Goal: Task Accomplishment & Management: Use online tool/utility

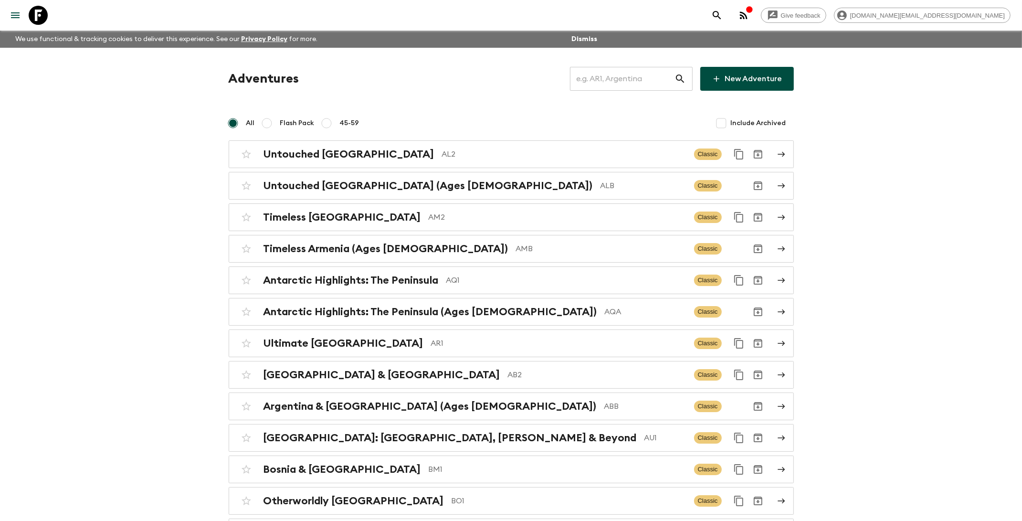
drag, startPoint x: 614, startPoint y: 81, endPoint x: 622, endPoint y: 70, distance: 13.7
click at [614, 80] on input "text" at bounding box center [622, 78] width 105 height 27
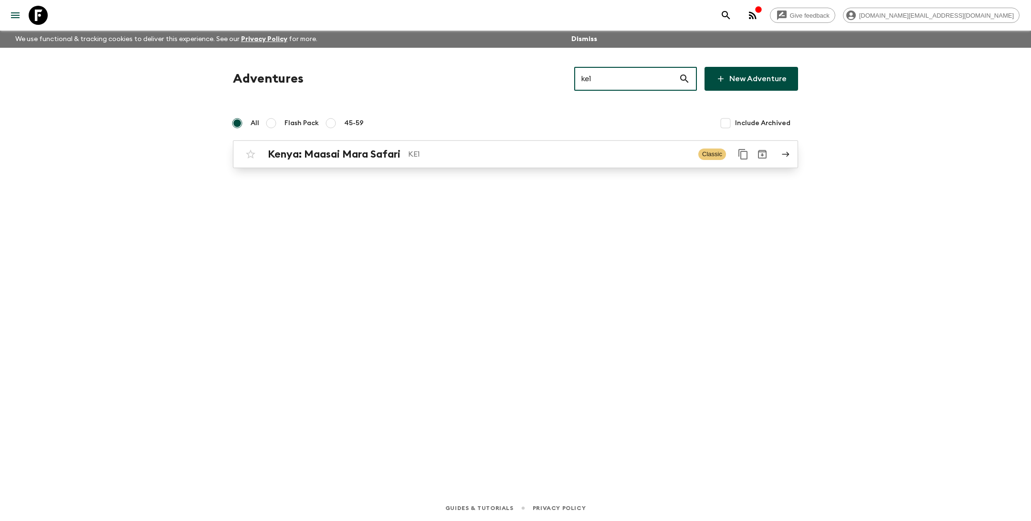
type input "ke1"
click at [561, 157] on p "KE1" at bounding box center [549, 153] width 283 height 11
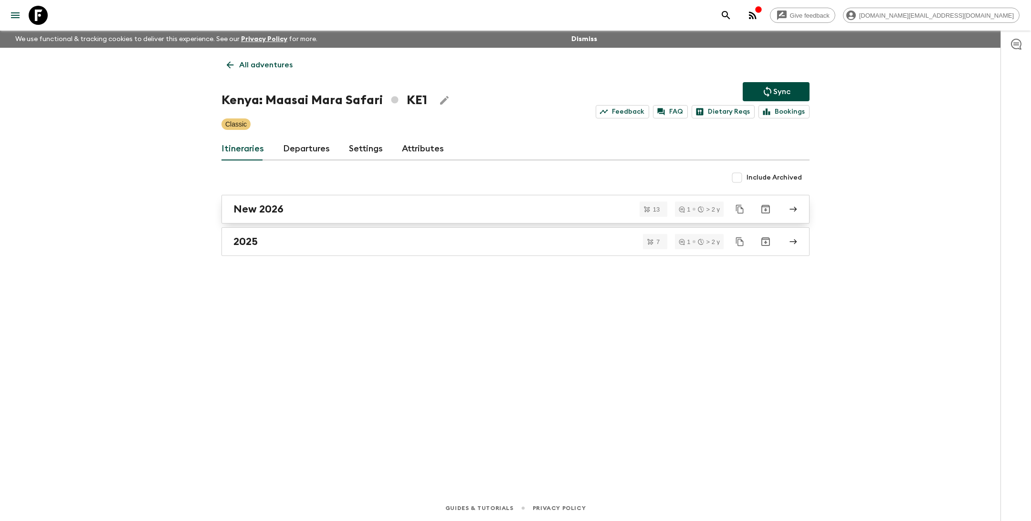
click at [331, 212] on div "New 2026" at bounding box center [506, 209] width 546 height 12
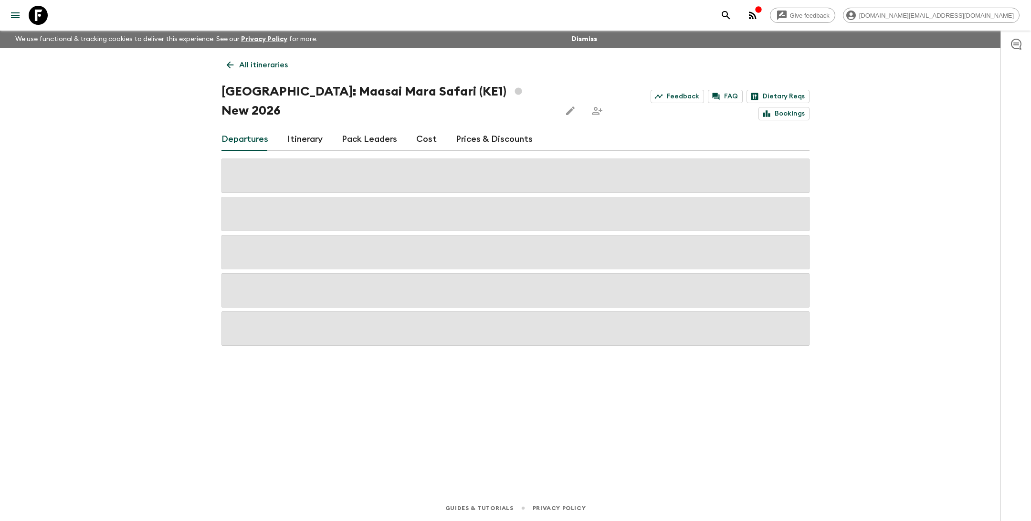
click at [465, 128] on link "Prices & Discounts" at bounding box center [494, 139] width 77 height 23
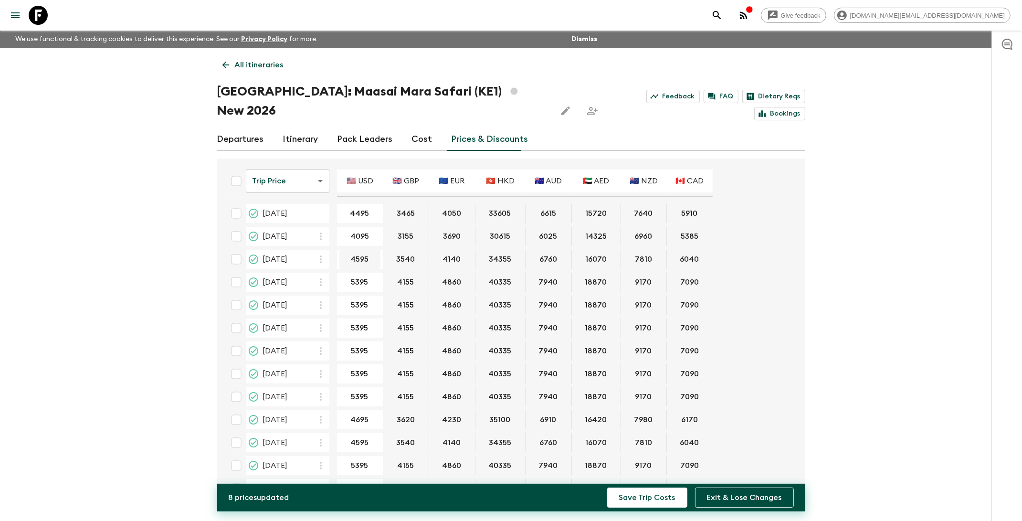
type input "4095"
type input "4695"
click at [361, 414] on input "4695" at bounding box center [360, 419] width 42 height 11
type input "4795"
click at [359, 437] on input "4595" at bounding box center [360, 442] width 42 height 11
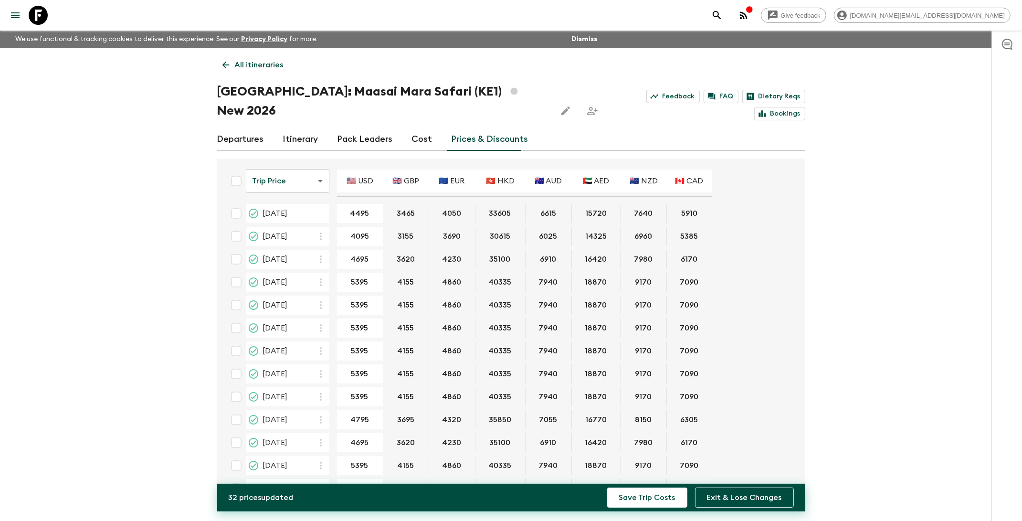
type input "4695"
click at [359, 460] on input "5395" at bounding box center [360, 465] width 42 height 11
type input "5495"
click at [359, 483] on input "5495" at bounding box center [360, 488] width 42 height 11
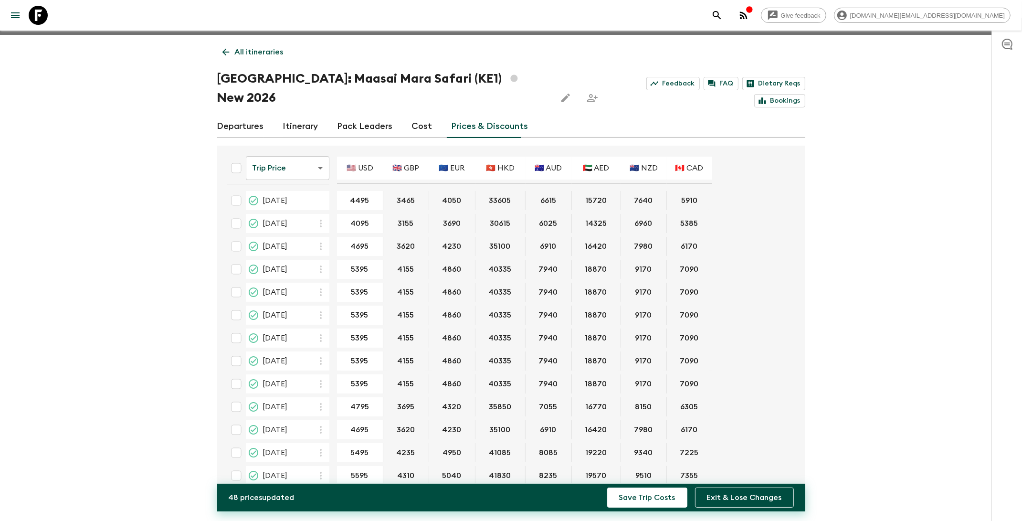
scroll to position [16, 0]
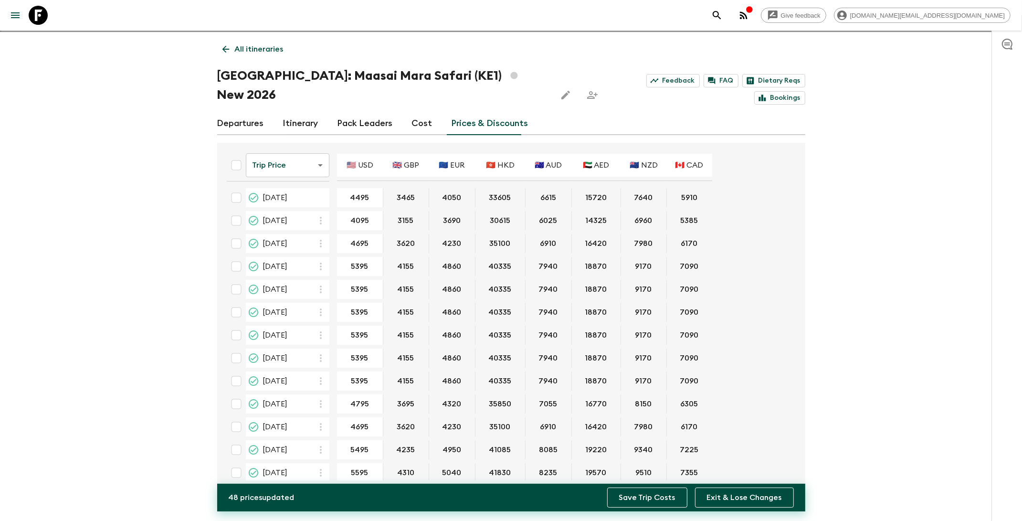
type input "5595"
click at [642, 500] on button "Save Trip Costs" at bounding box center [647, 497] width 80 height 20
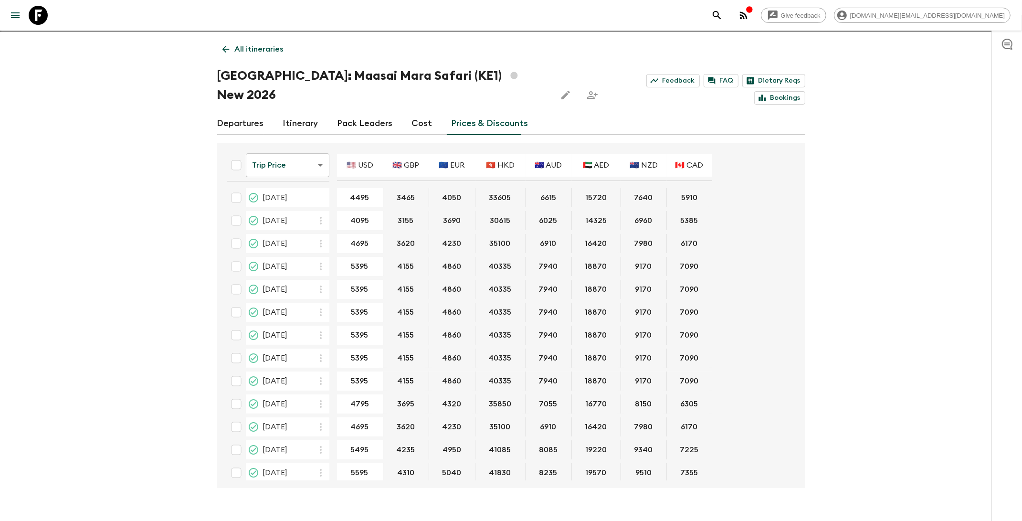
click at [847, 276] on div "Give feedback [DOMAIN_NAME][EMAIL_ADDRESS][DOMAIN_NAME] We use functional & tra…" at bounding box center [511, 262] width 1022 height 556
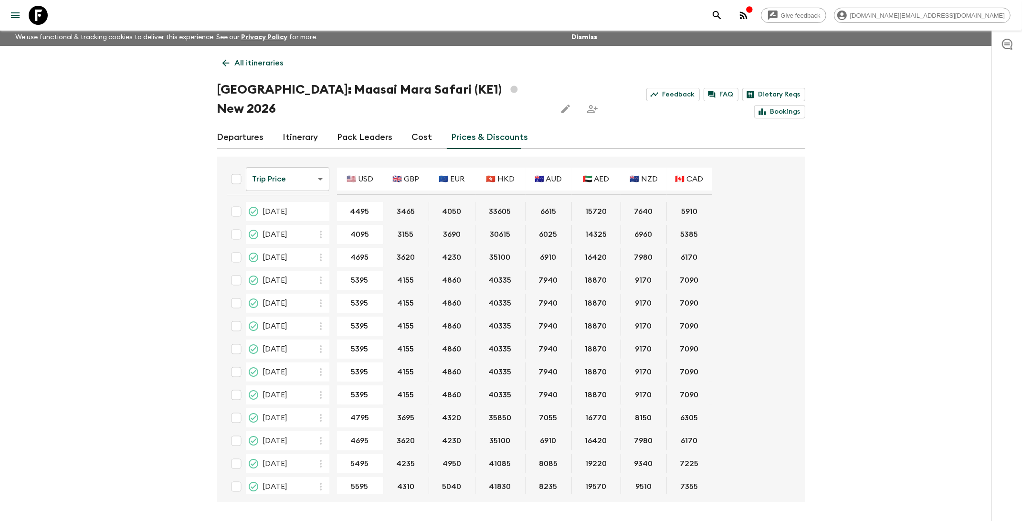
scroll to position [0, 0]
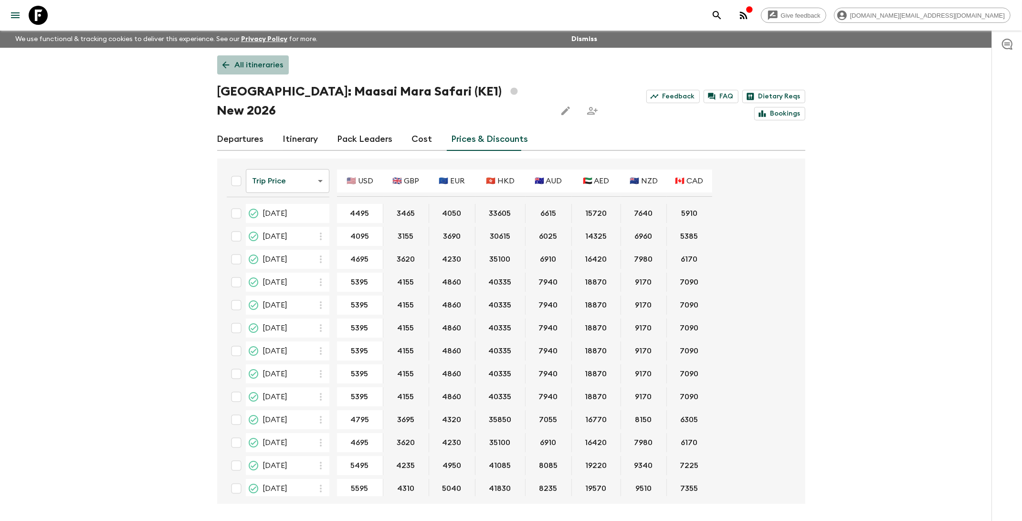
click at [256, 65] on p "All itineraries" at bounding box center [259, 64] width 49 height 11
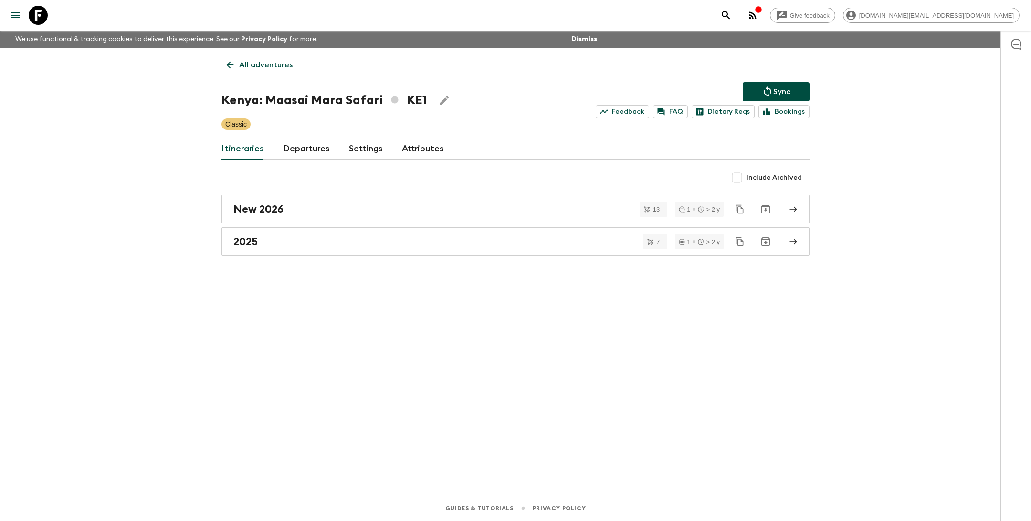
click at [772, 93] on icon "Sync adventure departures to the booking engine" at bounding box center [767, 91] width 11 height 11
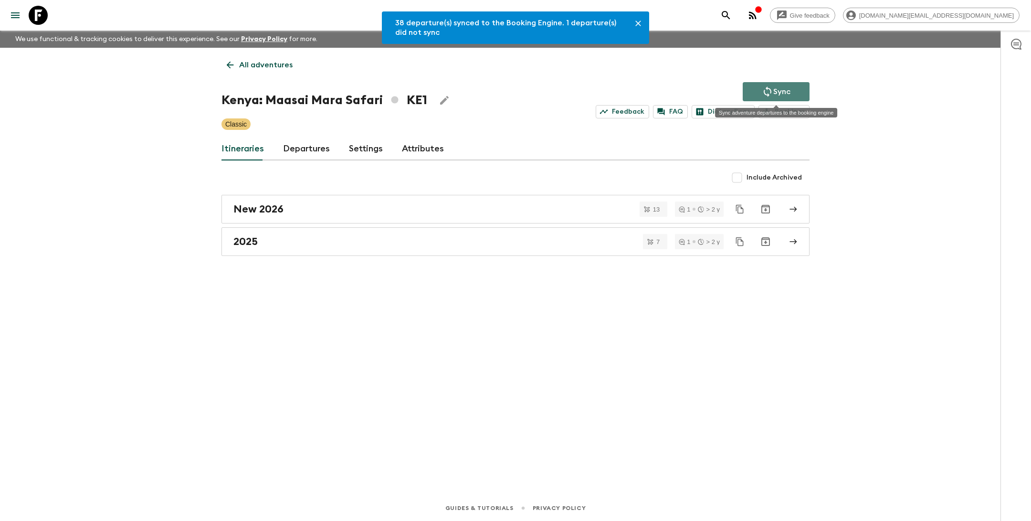
click at [761, 95] on button "Sync" at bounding box center [776, 91] width 67 height 19
click at [42, 18] on icon at bounding box center [38, 15] width 19 height 19
